Goal: Task Accomplishment & Management: Use online tool/utility

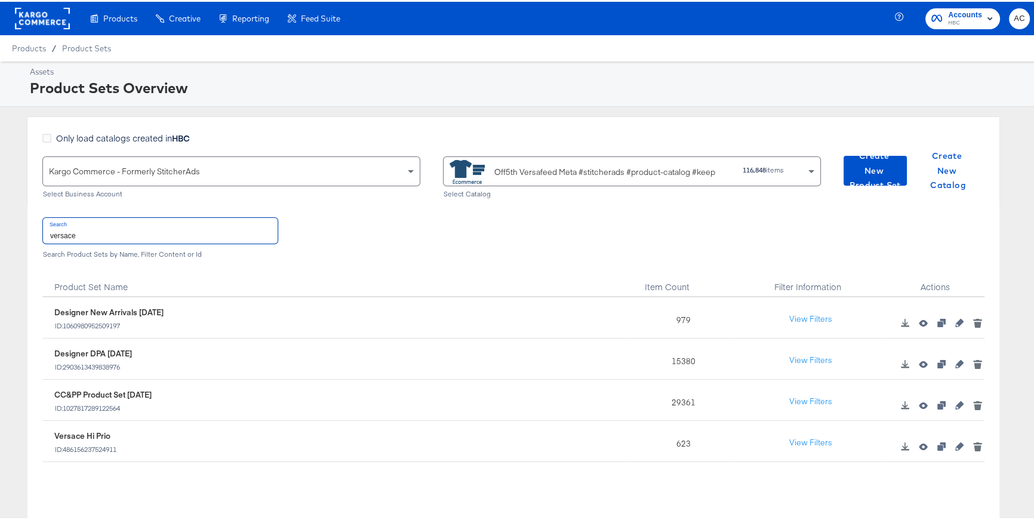
click at [950, 19] on span "HBC" at bounding box center [965, 22] width 34 height 10
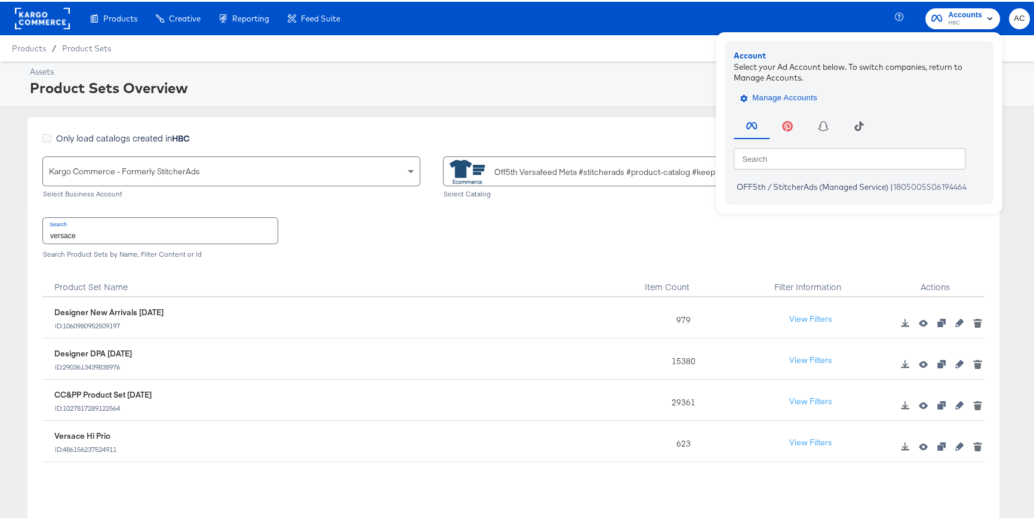
click at [783, 97] on span "Manage Accounts" at bounding box center [780, 97] width 75 height 14
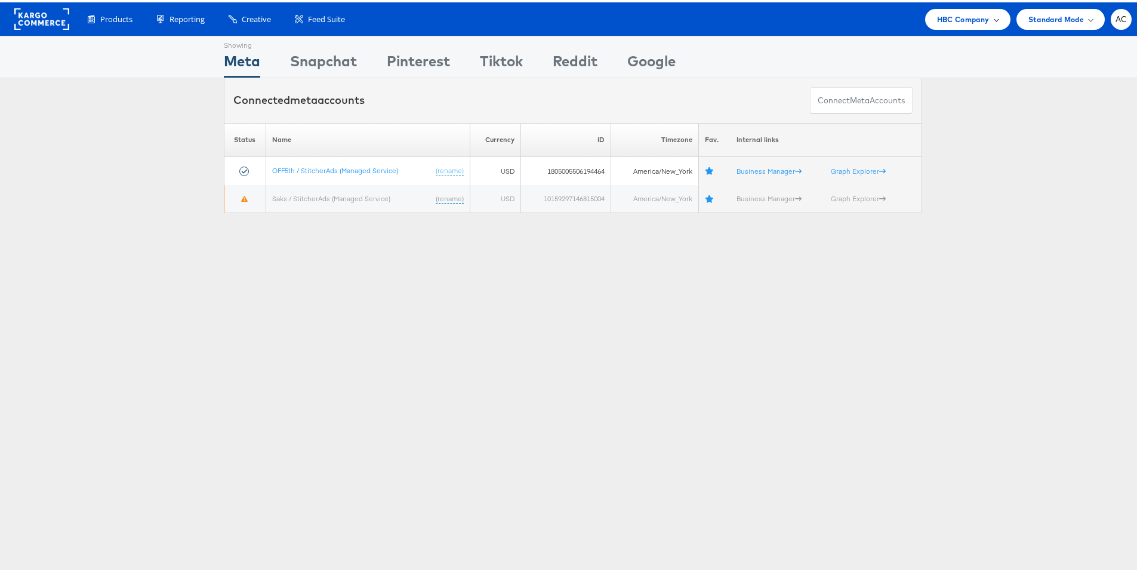
click at [938, 19] on span "HBC Company" at bounding box center [963, 17] width 53 height 13
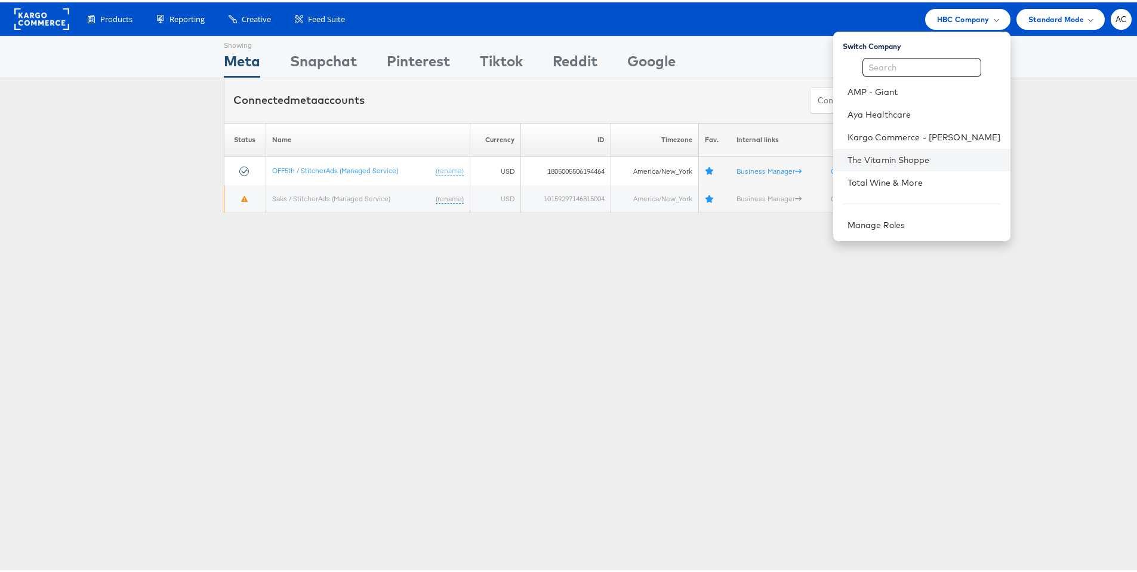
click at [857, 148] on li "The Vitamin Shoppe" at bounding box center [921, 157] width 177 height 23
click at [856, 153] on link "The Vitamin Shoppe" at bounding box center [924, 158] width 153 height 12
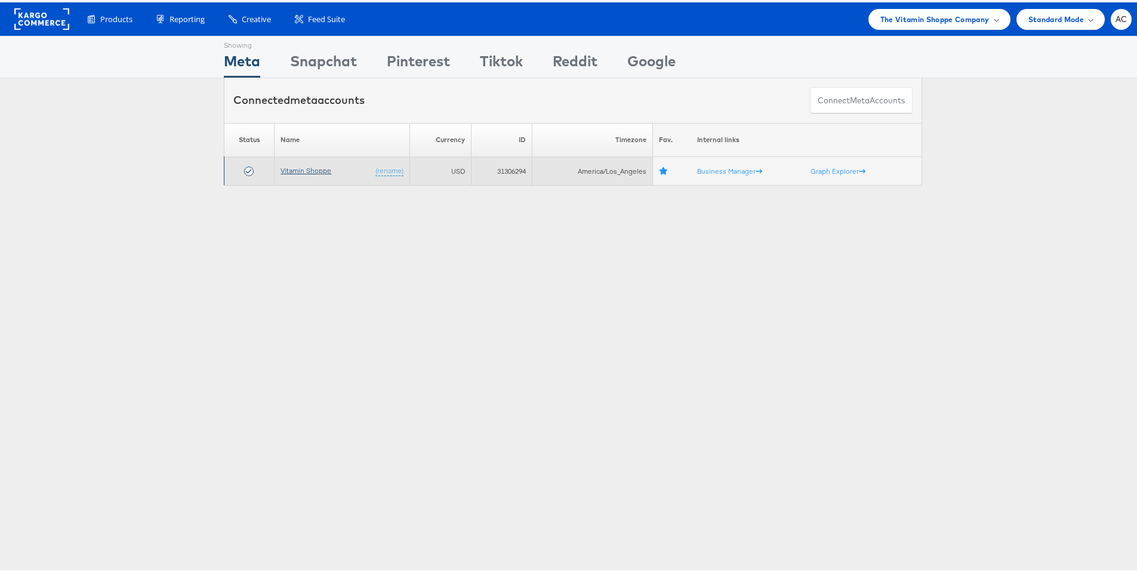
click at [312, 169] on link "Vitamin Shoppe" at bounding box center [306, 168] width 51 height 9
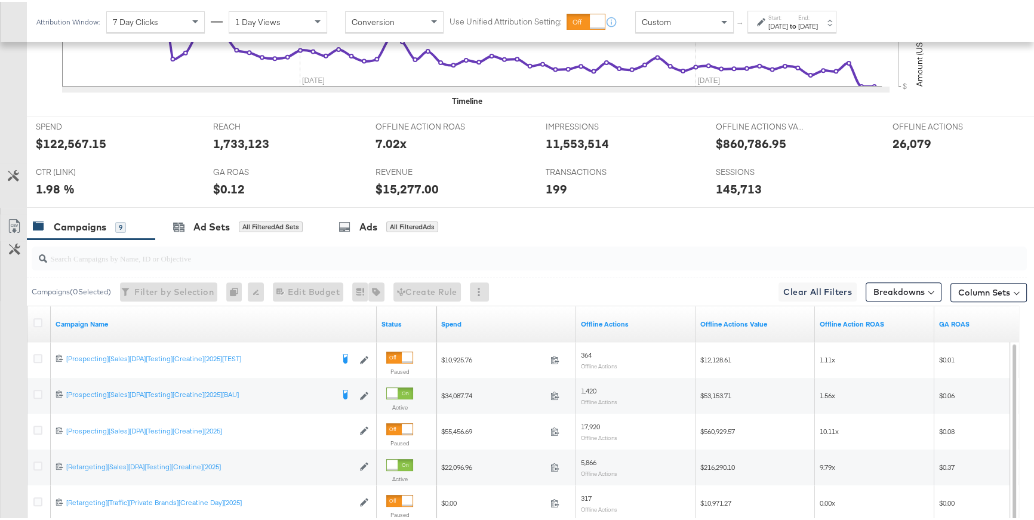
scroll to position [442, 0]
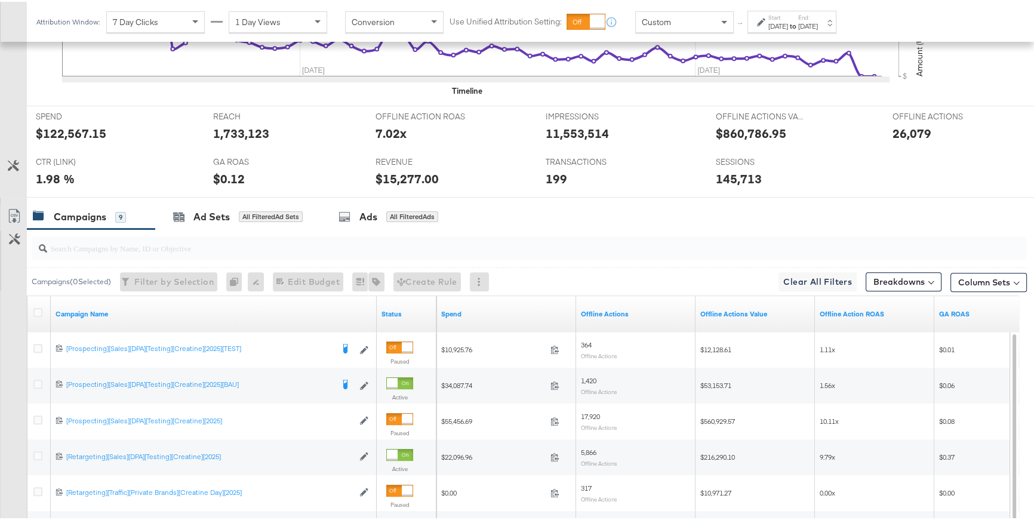
click at [818, 21] on div "Sep 15th 2025" at bounding box center [808, 25] width 20 height 10
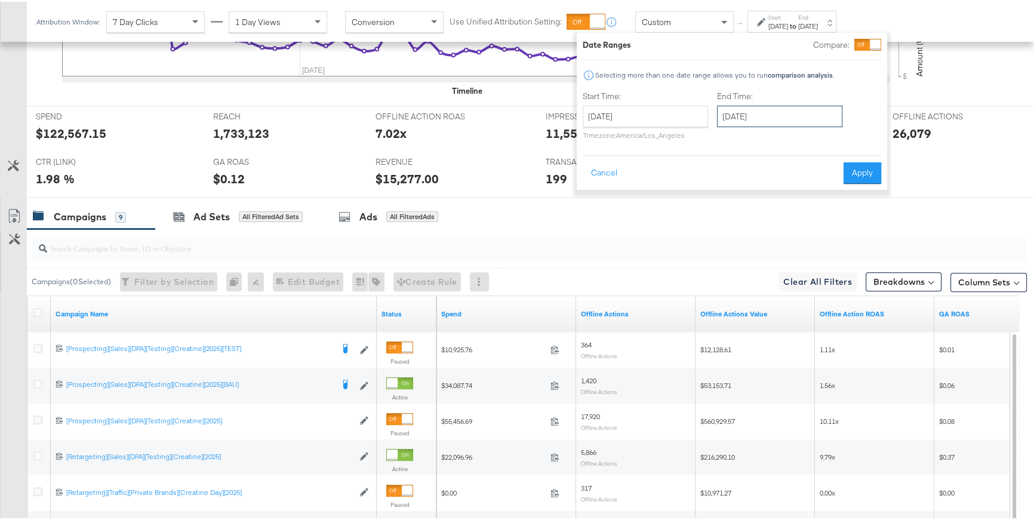
click at [741, 114] on input "September 15th 2025" at bounding box center [779, 114] width 125 height 21
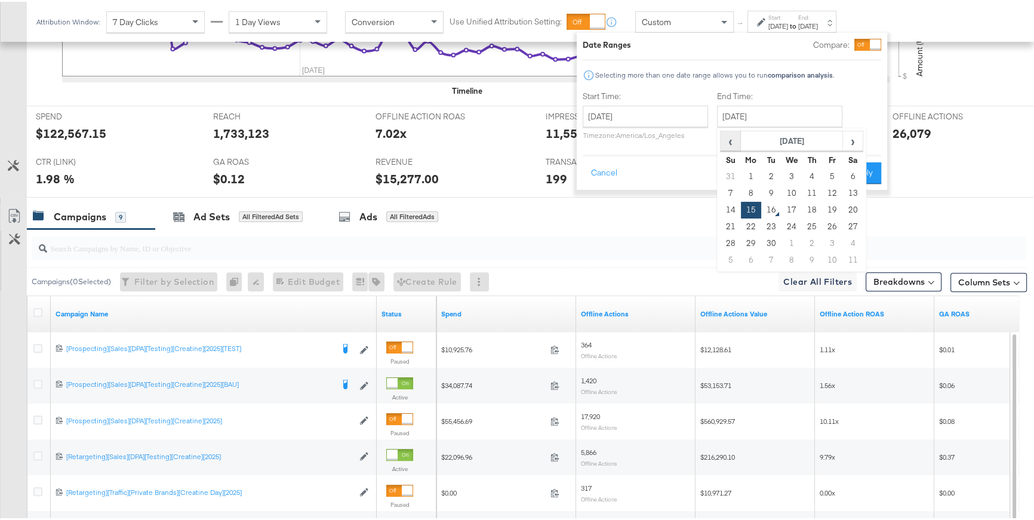
click at [732, 143] on span "‹" at bounding box center [730, 139] width 19 height 18
click at [747, 226] on td "18" at bounding box center [751, 225] width 20 height 17
type input "August 18th 2025"
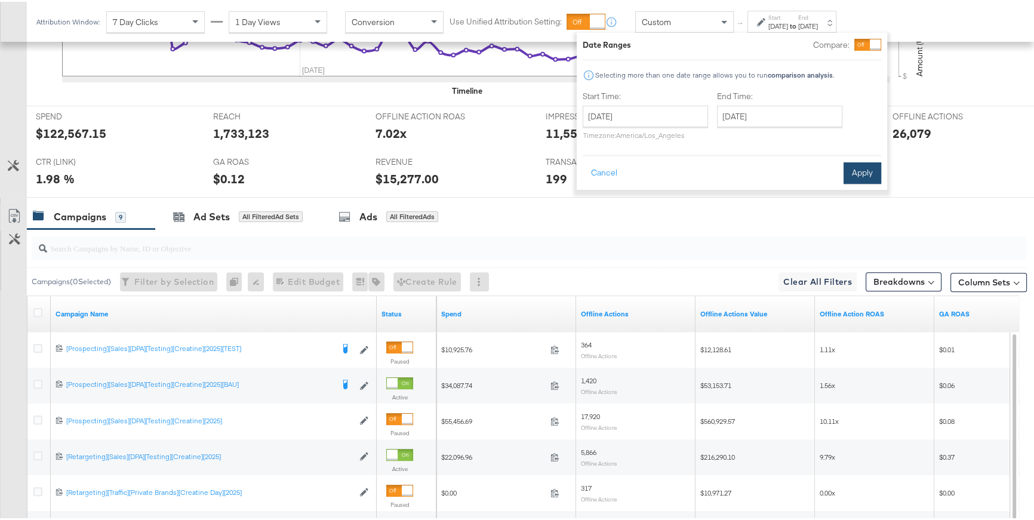
click at [861, 170] on button "Apply" at bounding box center [862, 171] width 38 height 21
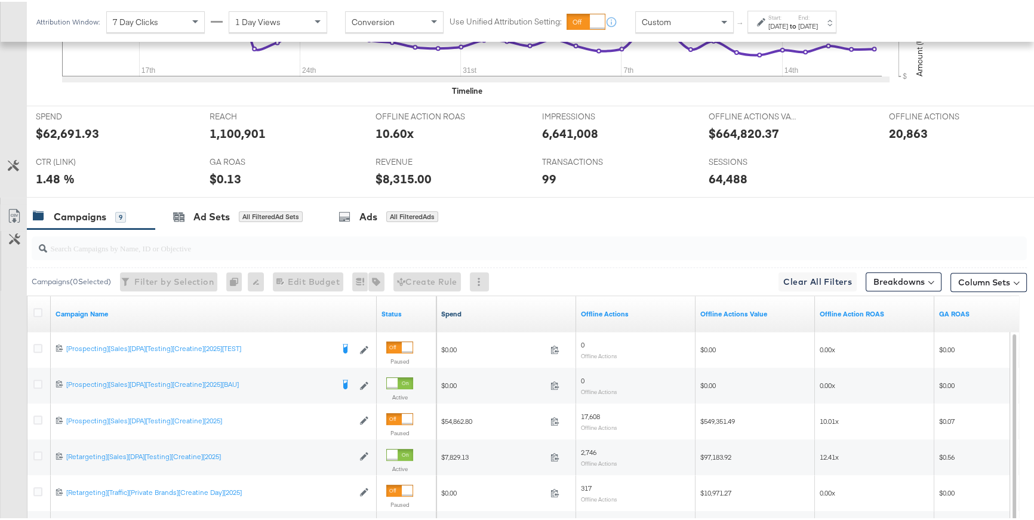
click at [448, 315] on link "Spend" at bounding box center [506, 312] width 130 height 10
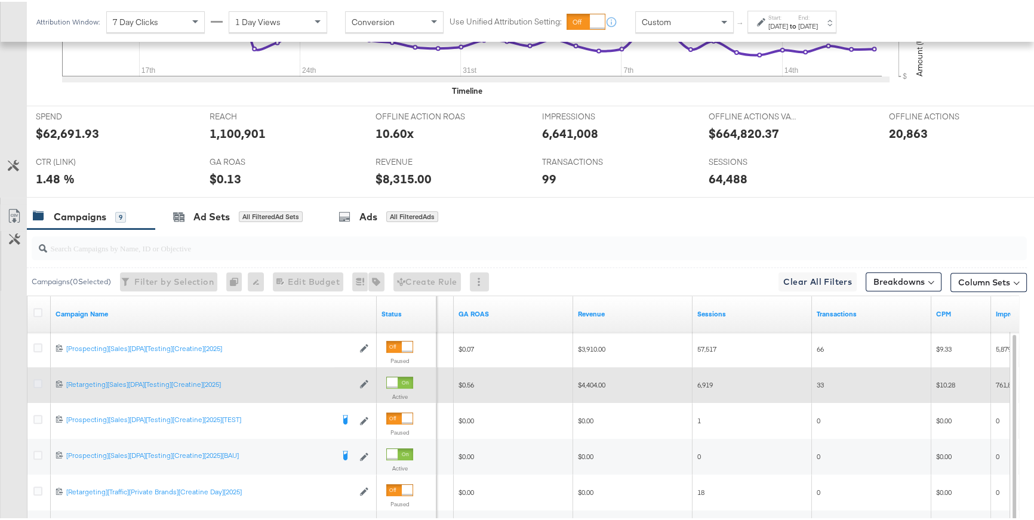
click at [36, 383] on icon at bounding box center [37, 381] width 9 height 9
click at [0, 0] on input "checkbox" at bounding box center [0, 0] width 0 height 0
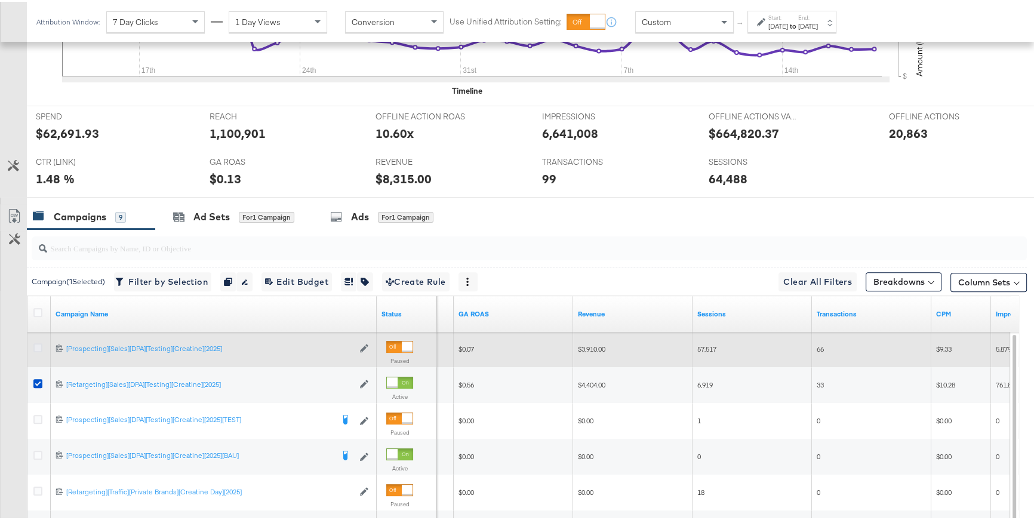
click at [35, 341] on icon at bounding box center [37, 345] width 9 height 9
click at [0, 0] on input "checkbox" at bounding box center [0, 0] width 0 height 0
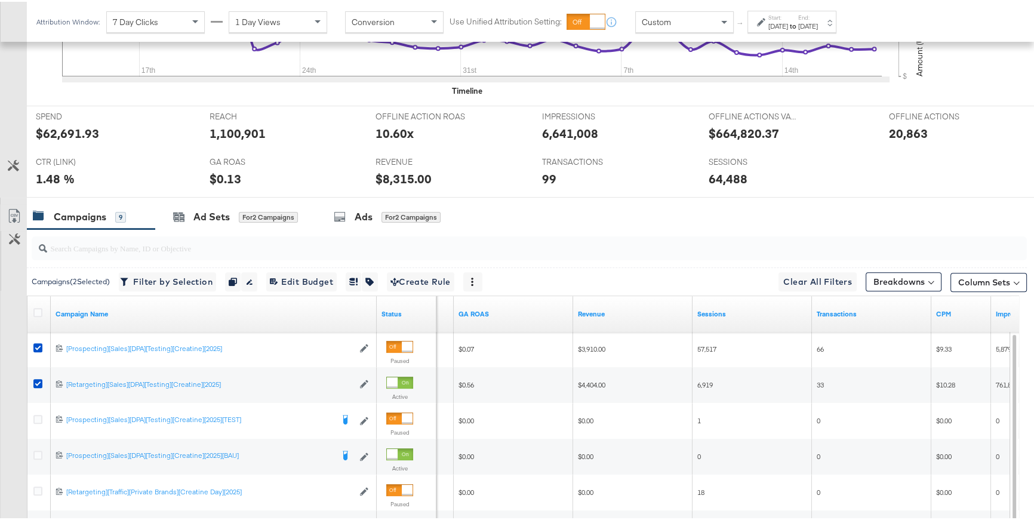
click at [139, 289] on div "Campaigns ( 2 Selected) Filter by Selection Filter 2 campaigns Duplicate 2 camp…" at bounding box center [527, 280] width 1000 height 28
drag, startPoint x: 141, startPoint y: 282, endPoint x: 428, endPoint y: 295, distance: 287.4
click at [141, 282] on span "Filter by Selection Filter 2 campaigns" at bounding box center [167, 280] width 90 height 15
